Goal: Navigation & Orientation: Understand site structure

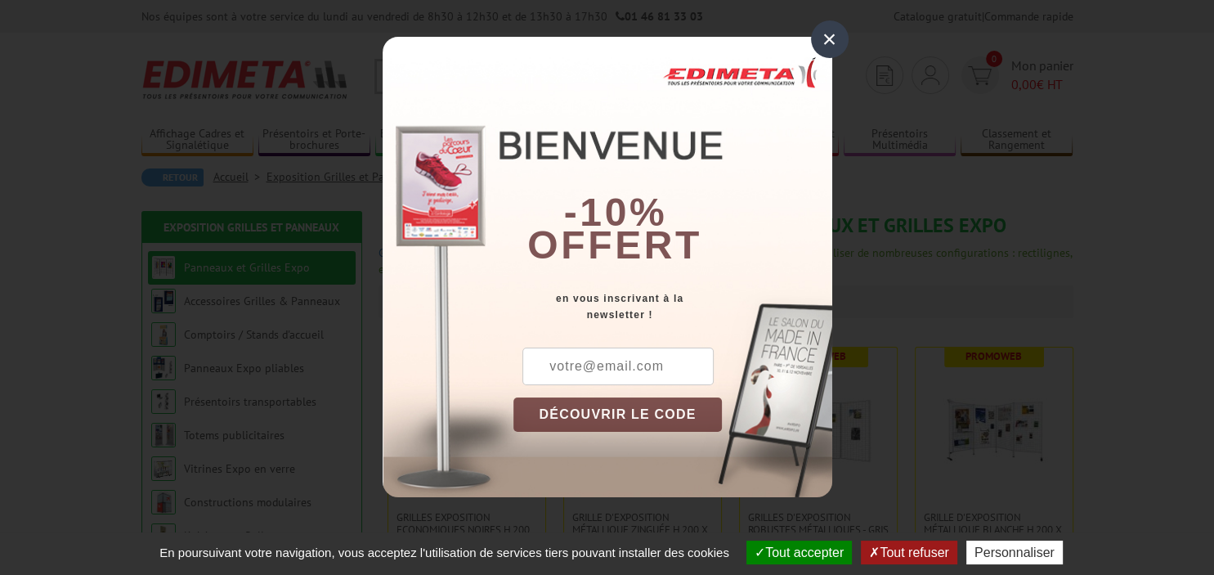
click at [834, 41] on div "×" at bounding box center [830, 39] width 38 height 38
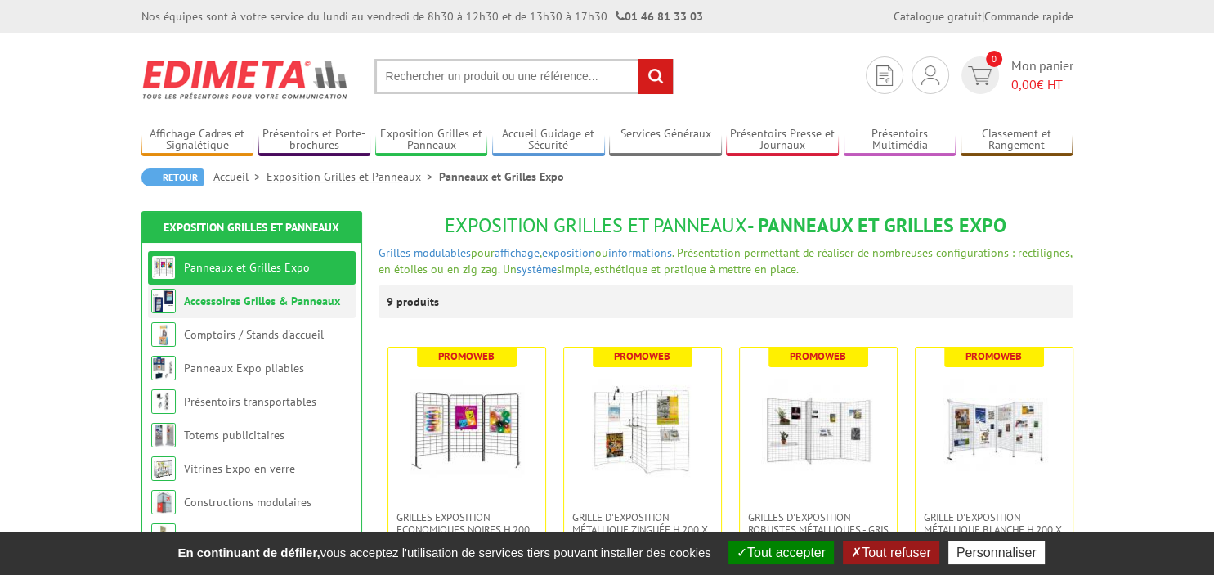
click at [297, 308] on link "Accessoires Grilles & Panneaux" at bounding box center [262, 301] width 156 height 15
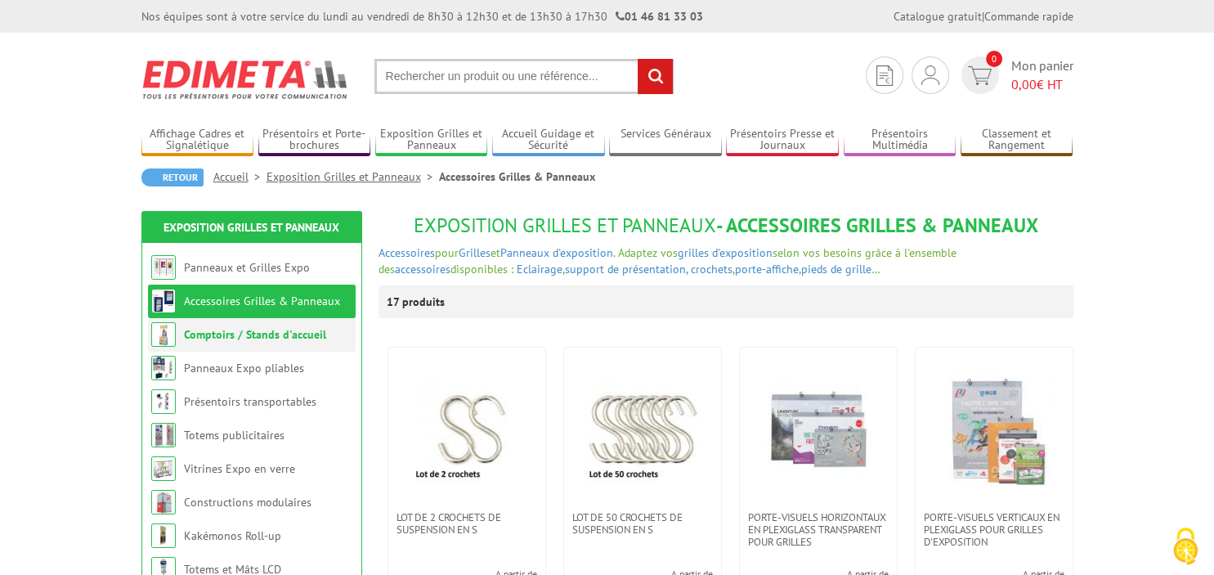
click at [293, 338] on link "Comptoirs / Stands d'accueil" at bounding box center [255, 334] width 142 height 15
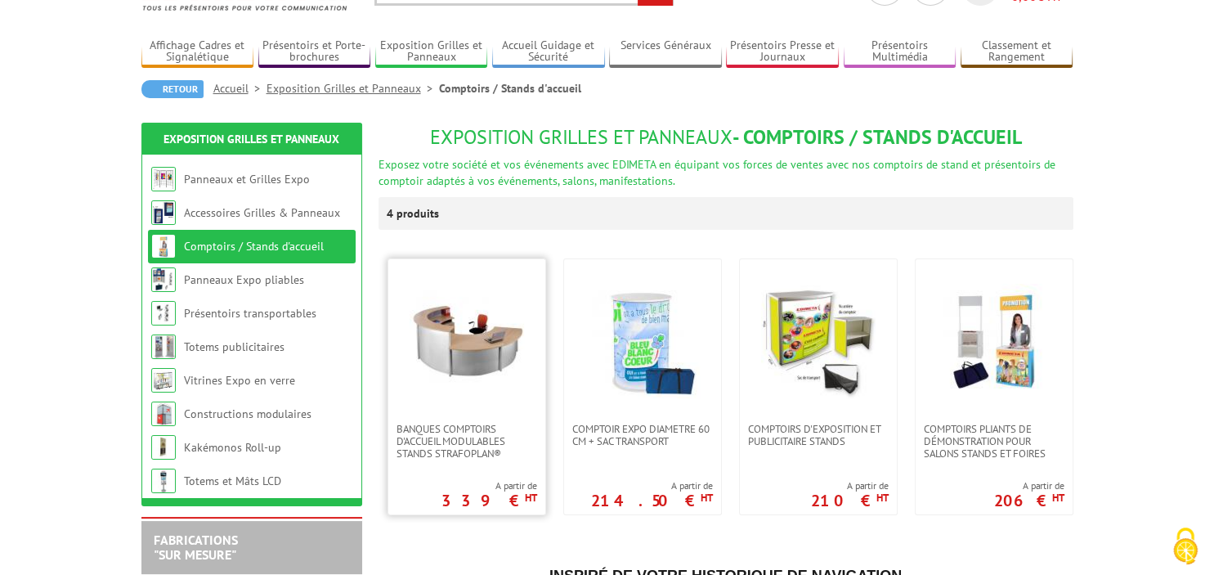
scroll to position [86, 0]
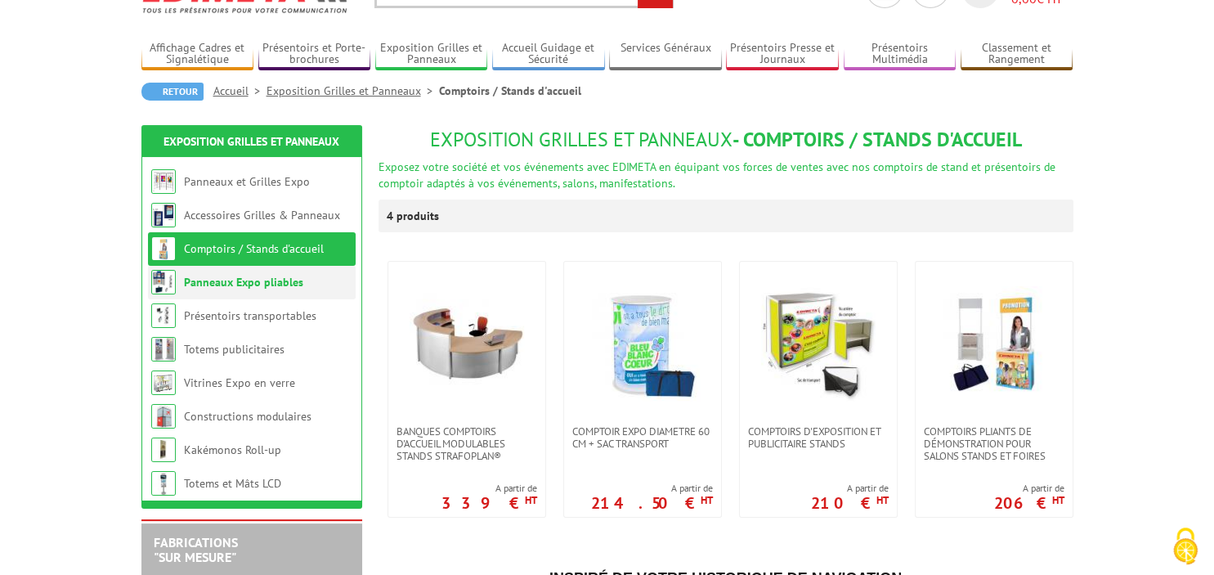
click at [265, 285] on link "Panneaux Expo pliables" at bounding box center [243, 282] width 119 height 15
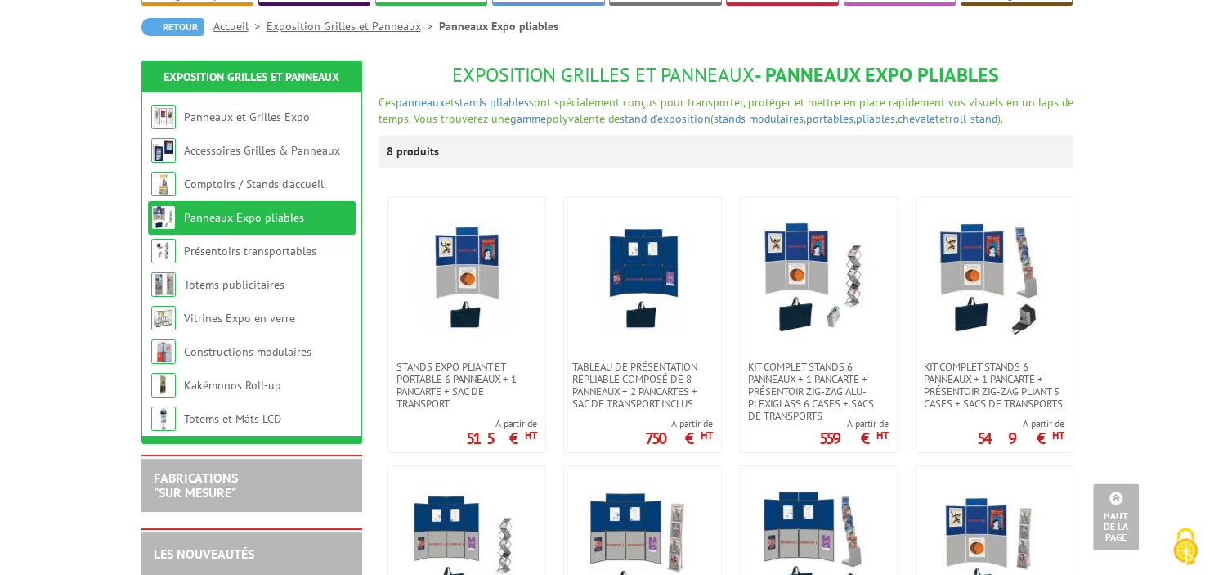
scroll to position [125, 0]
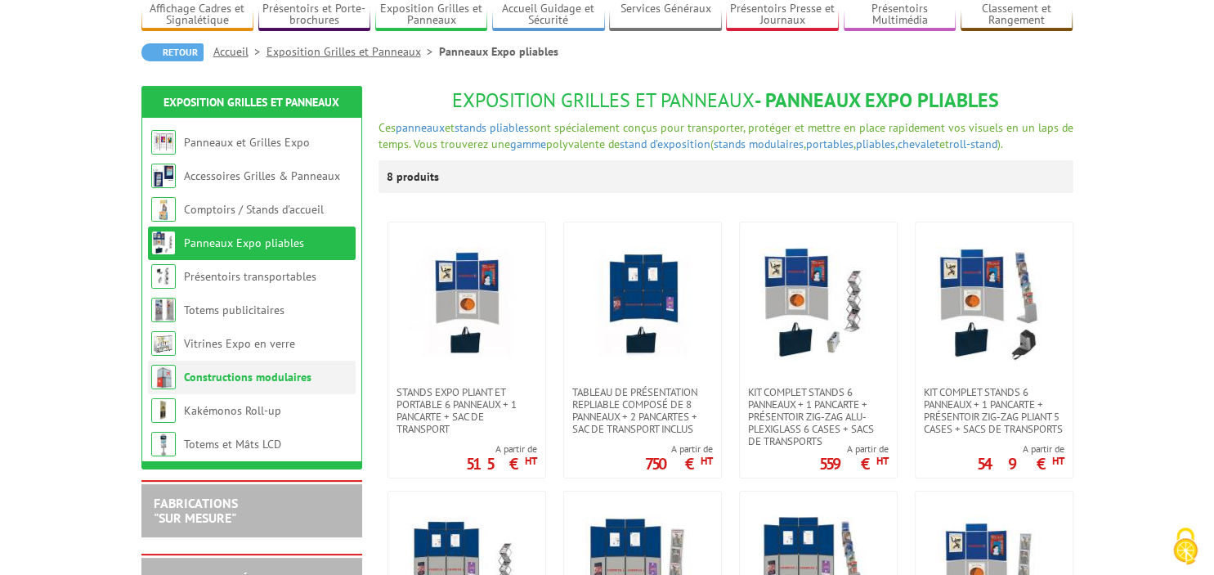
click at [289, 377] on link "Constructions modulaires" at bounding box center [248, 377] width 128 height 15
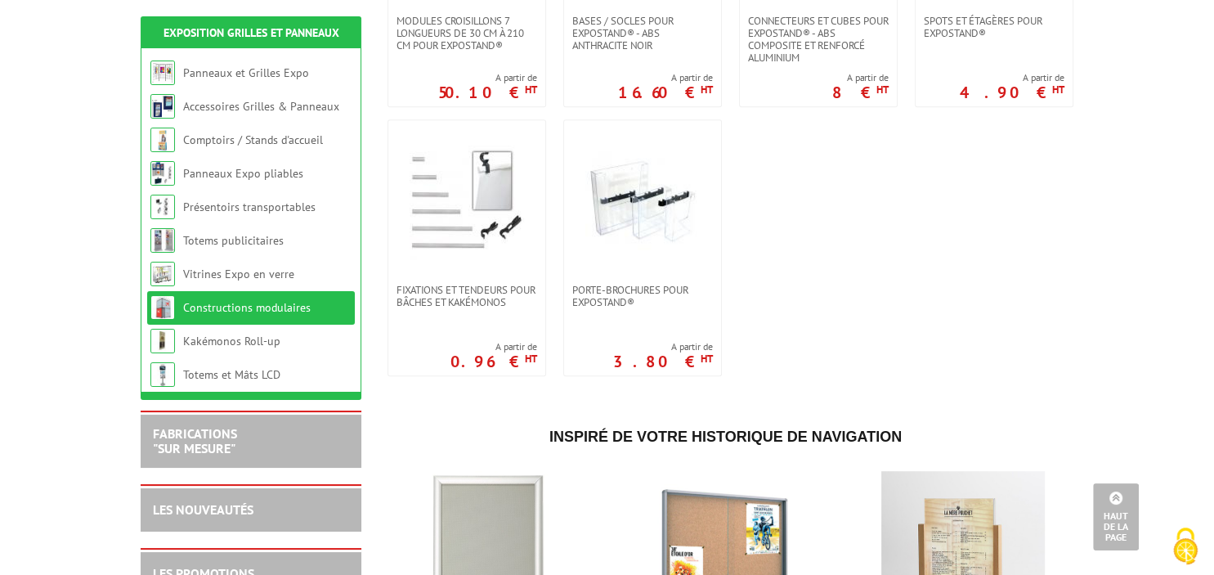
scroll to position [258, 0]
